Goal: Find specific page/section: Find specific page/section

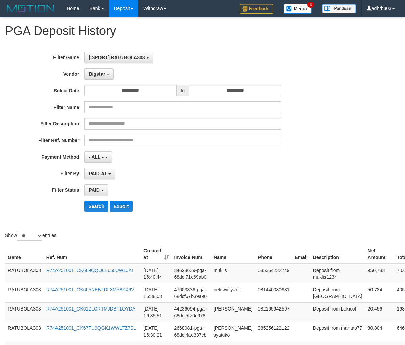
select select "**********"
select select "*"
select select "**"
click at [101, 72] on span "Bigstar" at bounding box center [97, 73] width 16 height 5
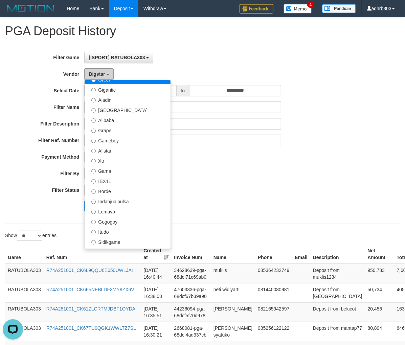
scroll to position [0, 0]
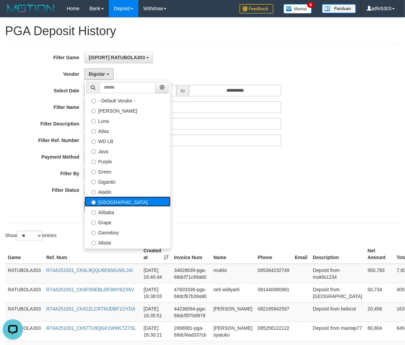
click at [116, 205] on label "[GEOGRAPHIC_DATA]" at bounding box center [128, 202] width 86 height 10
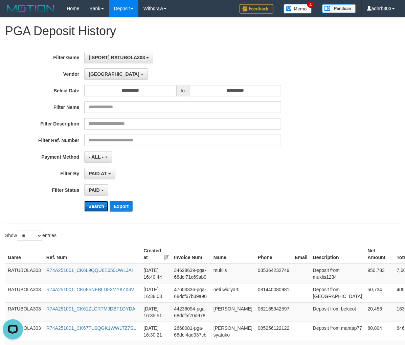
click at [101, 208] on button "Search" at bounding box center [96, 206] width 24 height 11
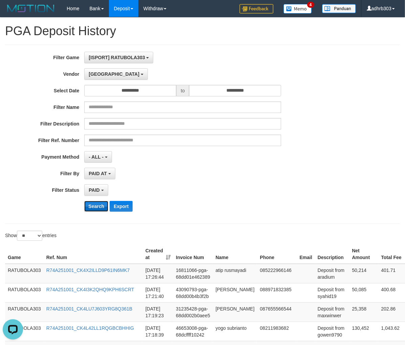
click at [100, 205] on button "Search" at bounding box center [96, 206] width 24 height 11
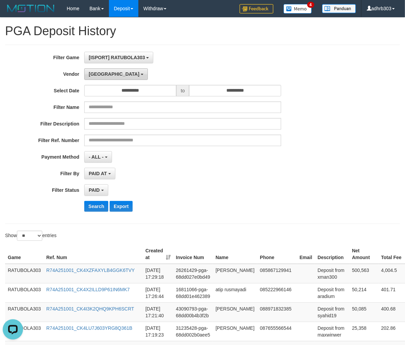
click at [103, 79] on button "[GEOGRAPHIC_DATA]" at bounding box center [115, 74] width 63 height 12
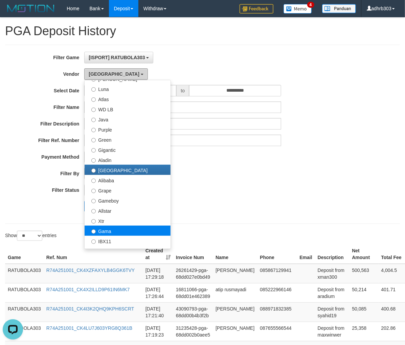
scroll to position [60, 0]
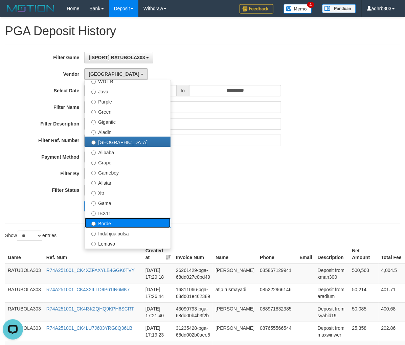
click at [114, 225] on label "Borde" at bounding box center [128, 223] width 86 height 10
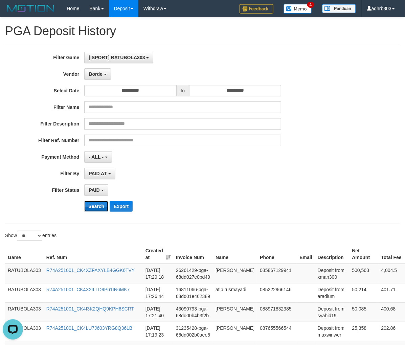
click at [97, 206] on button "Search" at bounding box center [96, 206] width 24 height 11
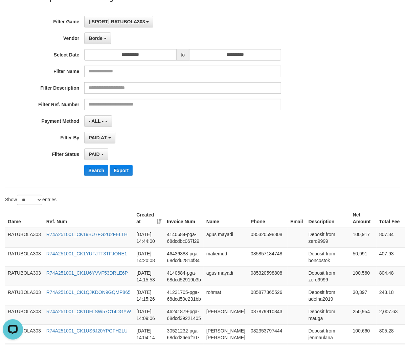
scroll to position [0, 0]
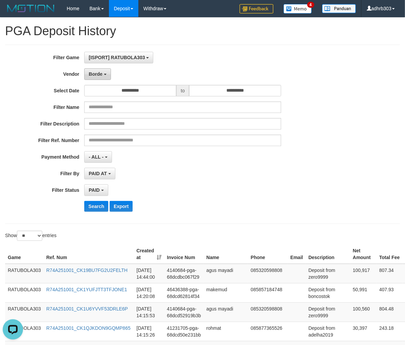
click at [102, 70] on button "Borde" at bounding box center [97, 74] width 26 height 12
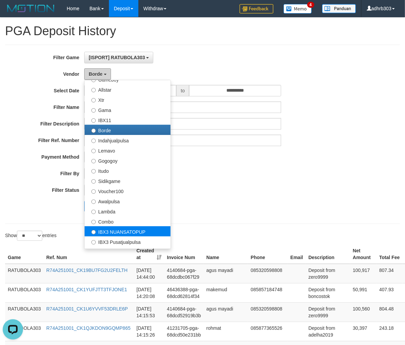
scroll to position [180, 0]
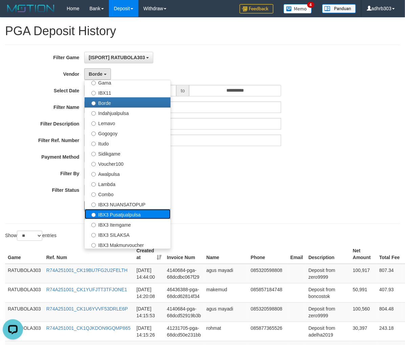
click at [138, 215] on label "IBX3 Pusatjualpulsa" at bounding box center [128, 214] width 86 height 10
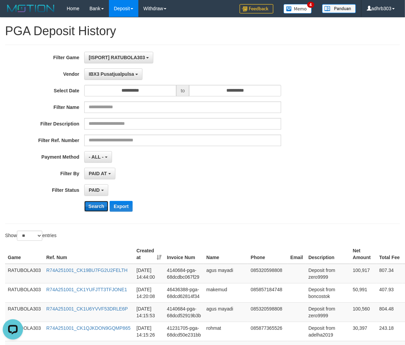
click at [99, 206] on button "Search" at bounding box center [96, 206] width 24 height 11
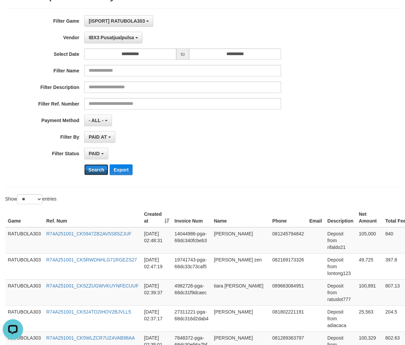
scroll to position [0, 0]
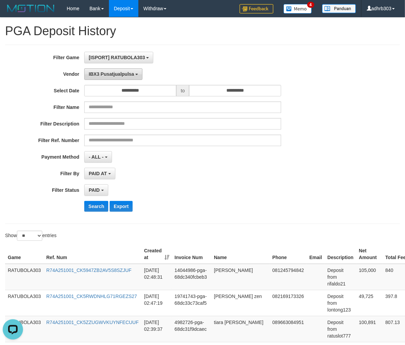
click at [118, 79] on button "IBX3 Pusatjualpulsa" at bounding box center [113, 74] width 58 height 12
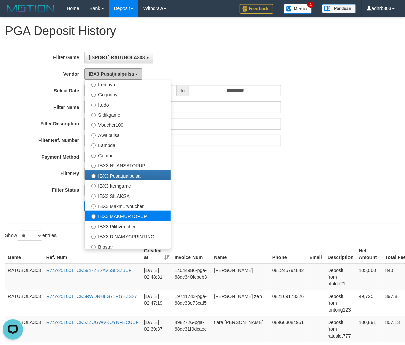
scroll to position [253, 0]
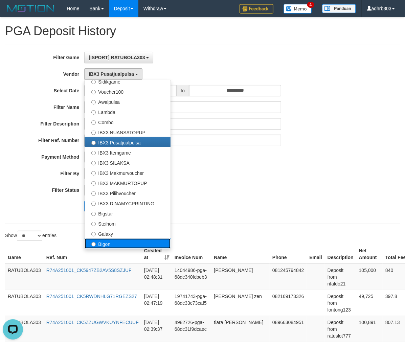
click at [130, 242] on label "Bigon" at bounding box center [128, 243] width 86 height 10
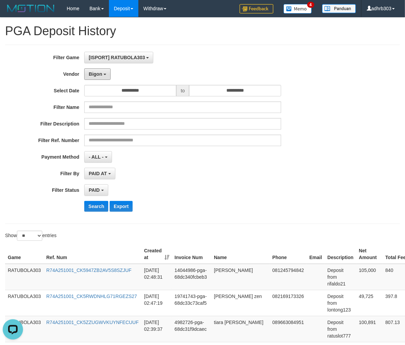
drag, startPoint x: 103, startPoint y: 78, endPoint x: 98, endPoint y: 100, distance: 23.2
click at [102, 80] on button "Bigon" at bounding box center [97, 74] width 26 height 12
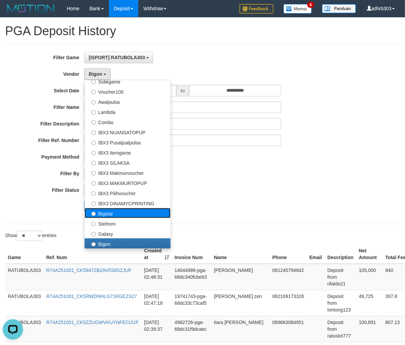
click at [138, 214] on label "Bigstar" at bounding box center [128, 213] width 86 height 10
select select "**********"
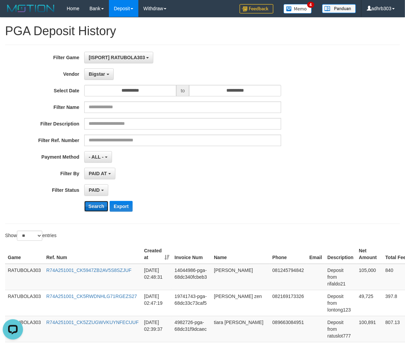
click at [95, 206] on button "Search" at bounding box center [96, 206] width 24 height 11
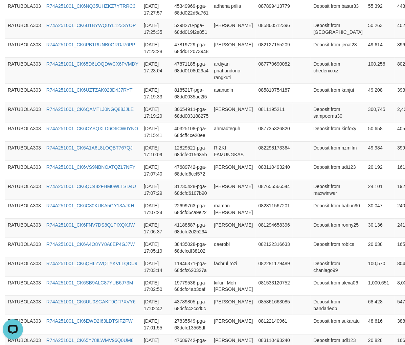
scroll to position [191, 0]
